Goal: Transaction & Acquisition: Purchase product/service

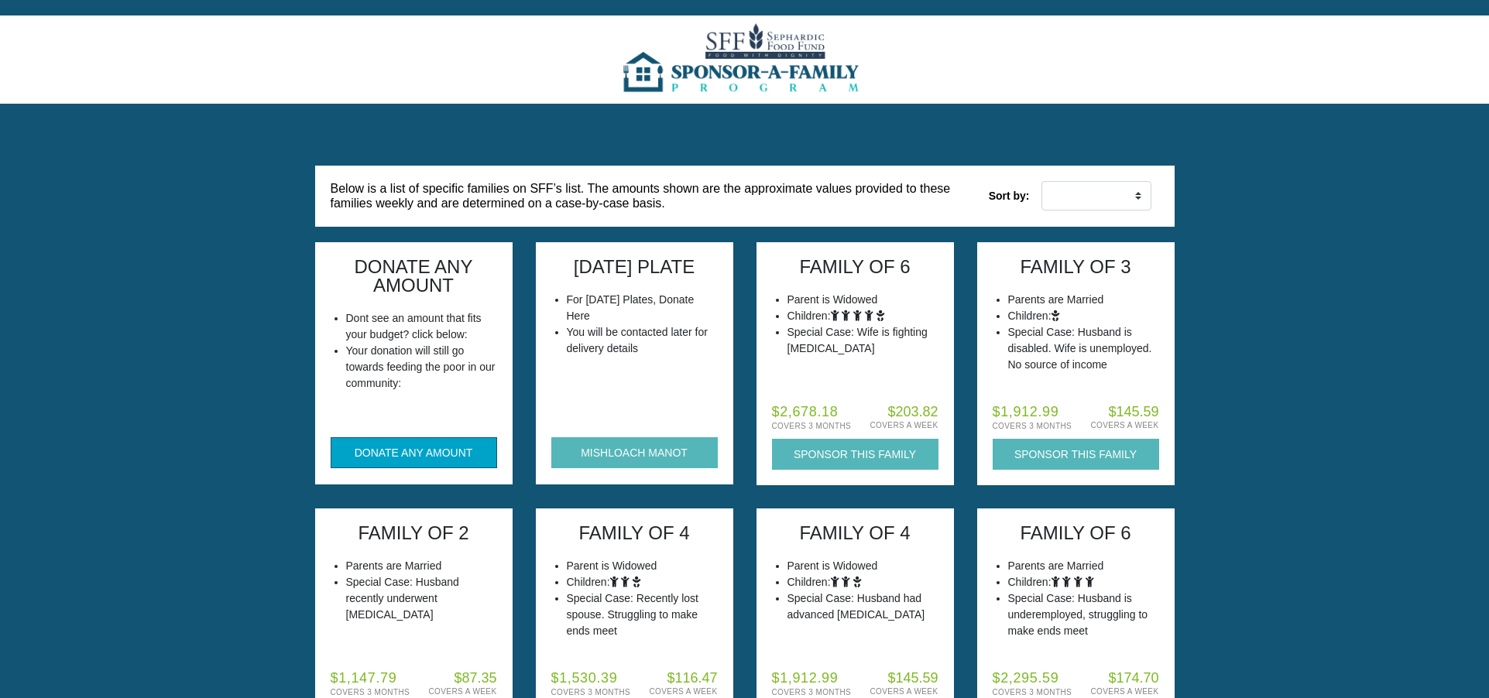
click at [406, 462] on button "DONATE ANY AMOUNT" at bounding box center [414, 452] width 166 height 31
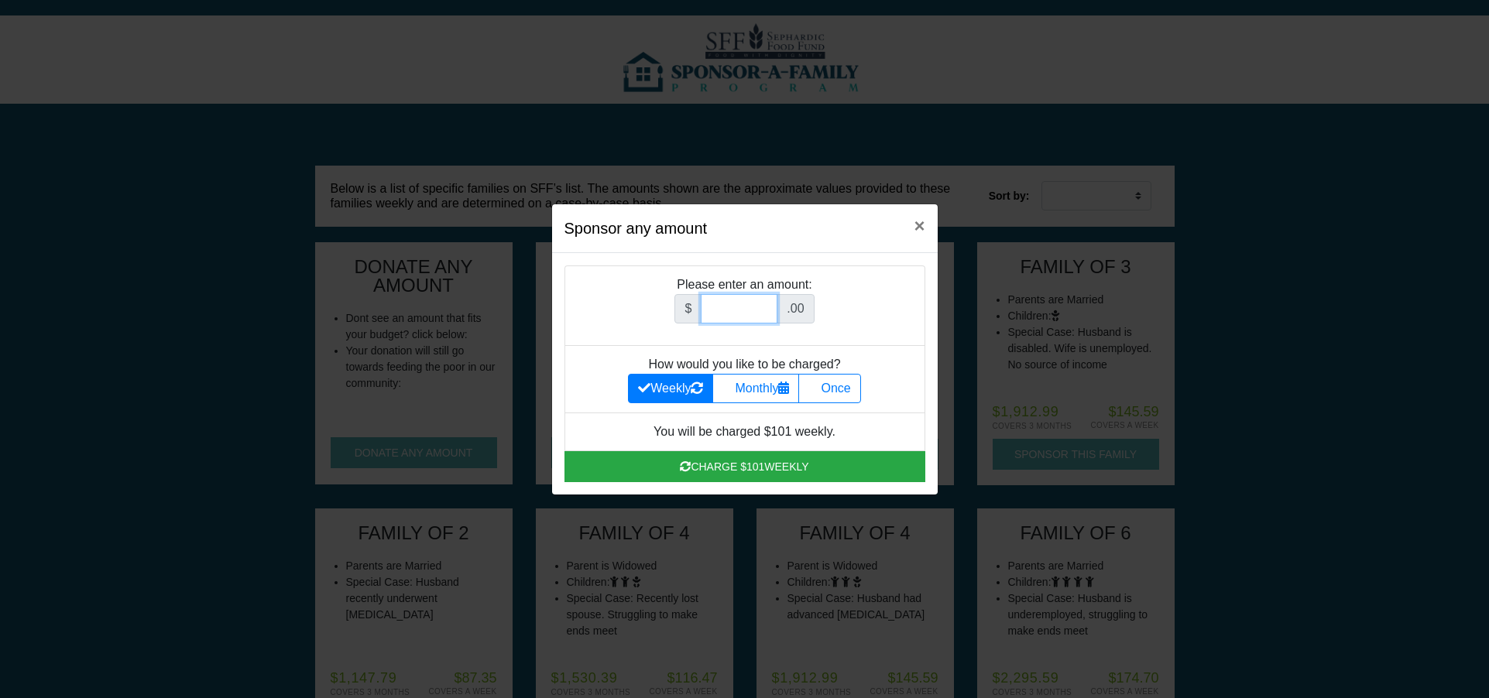
click at [739, 310] on input "Amount (to the nearest dollar)" at bounding box center [739, 308] width 77 height 29
click at [759, 307] on input "1" at bounding box center [739, 308] width 77 height 29
click at [759, 307] on input "2" at bounding box center [739, 308] width 77 height 29
type input "3"
click at [759, 307] on input "3" at bounding box center [739, 308] width 77 height 29
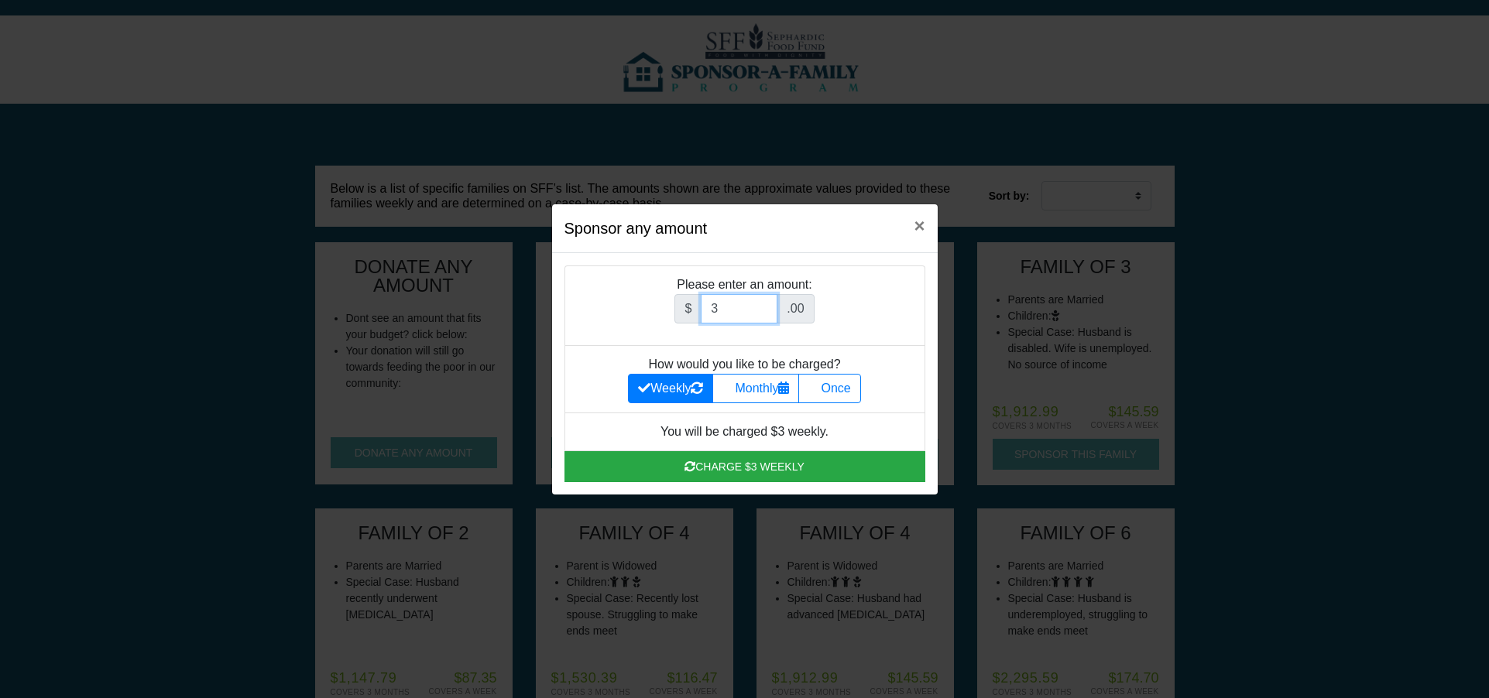
click at [730, 313] on input "3" at bounding box center [739, 308] width 77 height 29
type input "2"
type input "501"
click at [834, 396] on label "Once" at bounding box center [829, 388] width 62 height 29
click at [818, 389] on input "Once" at bounding box center [813, 384] width 10 height 10
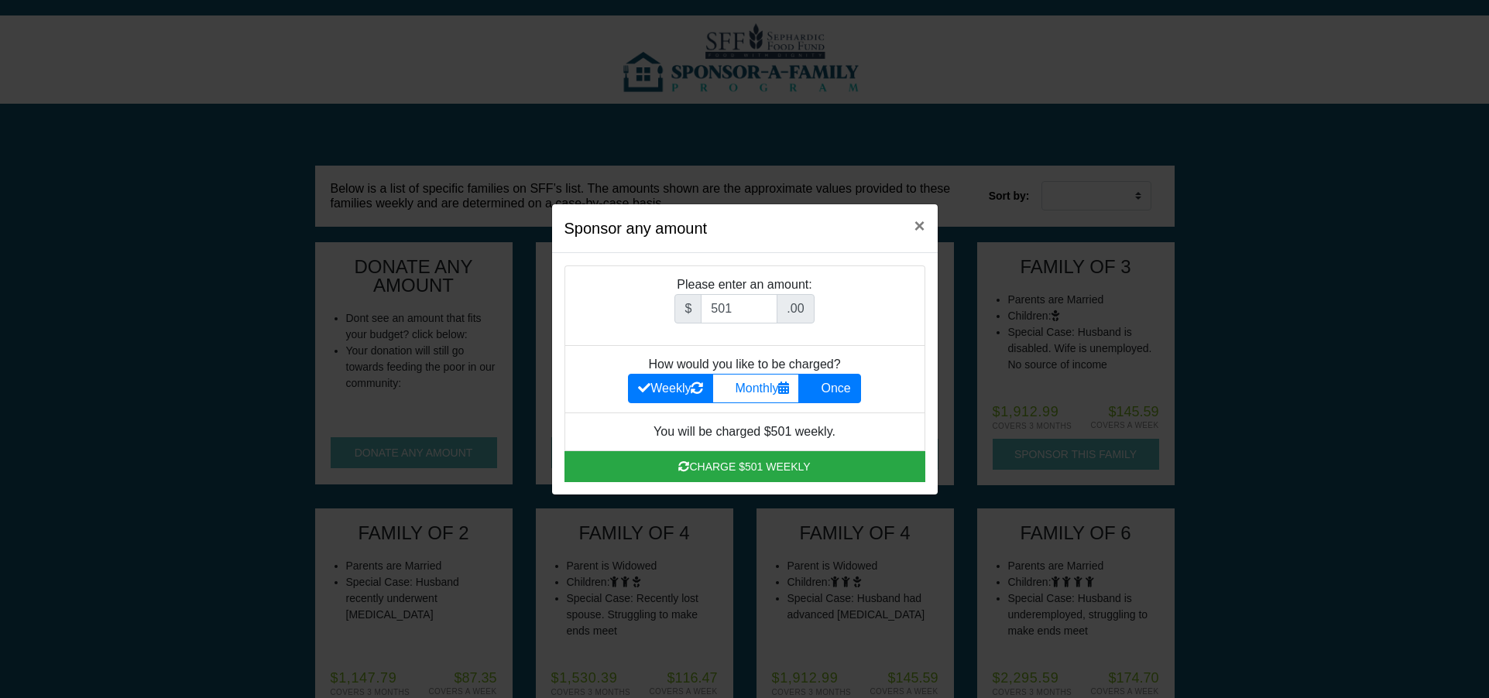
radio input "true"
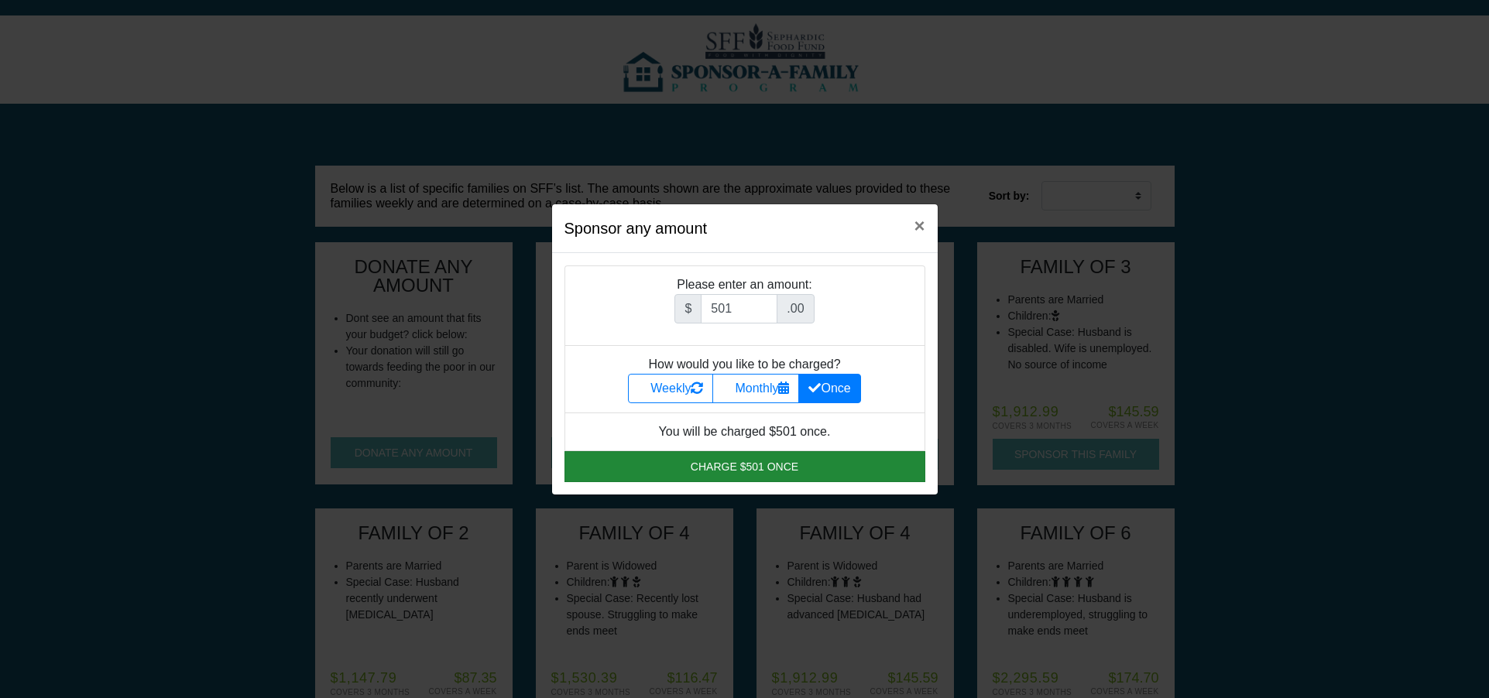
click at [738, 468] on button "Charge $501 once" at bounding box center [744, 466] width 361 height 31
